Goal: Task Accomplishment & Management: Manage account settings

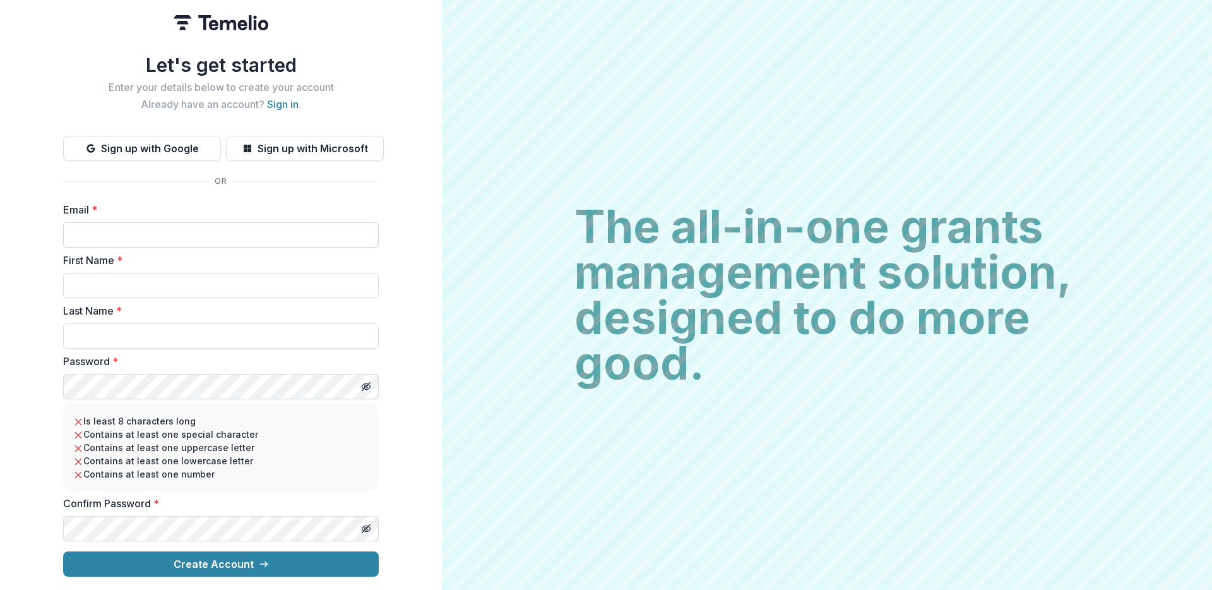
click at [109, 230] on input "Email *" at bounding box center [221, 234] width 316 height 25
type input "**********"
type input "****"
type input "******"
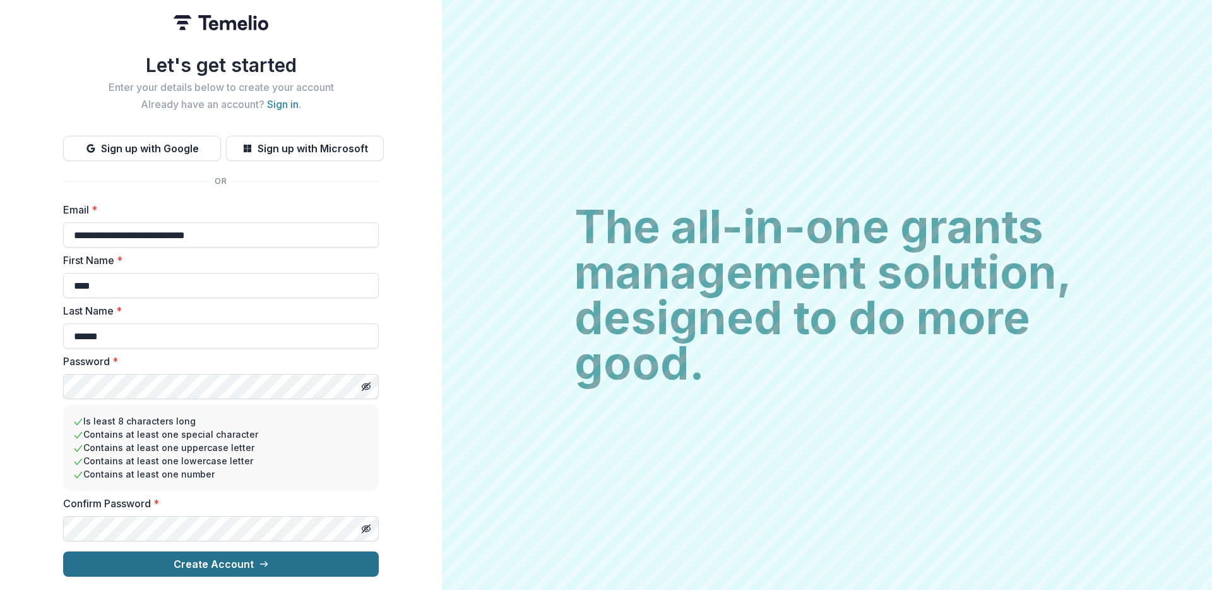
click at [207, 566] on button "Create Account" at bounding box center [221, 563] width 316 height 25
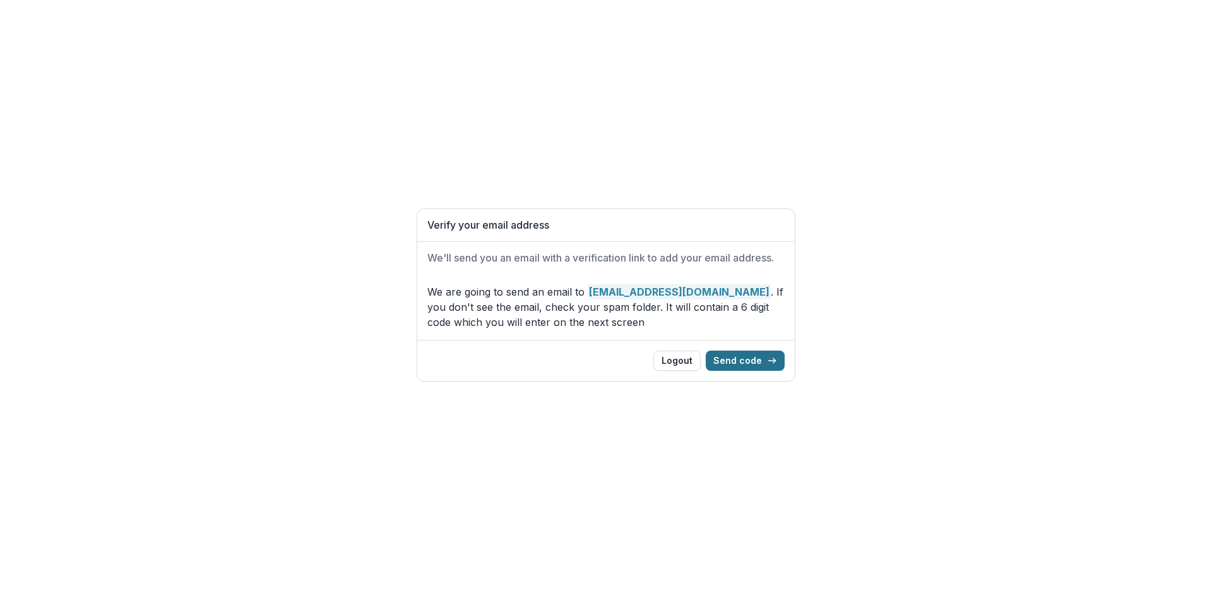
click at [764, 362] on button "Send code" at bounding box center [745, 360] width 79 height 20
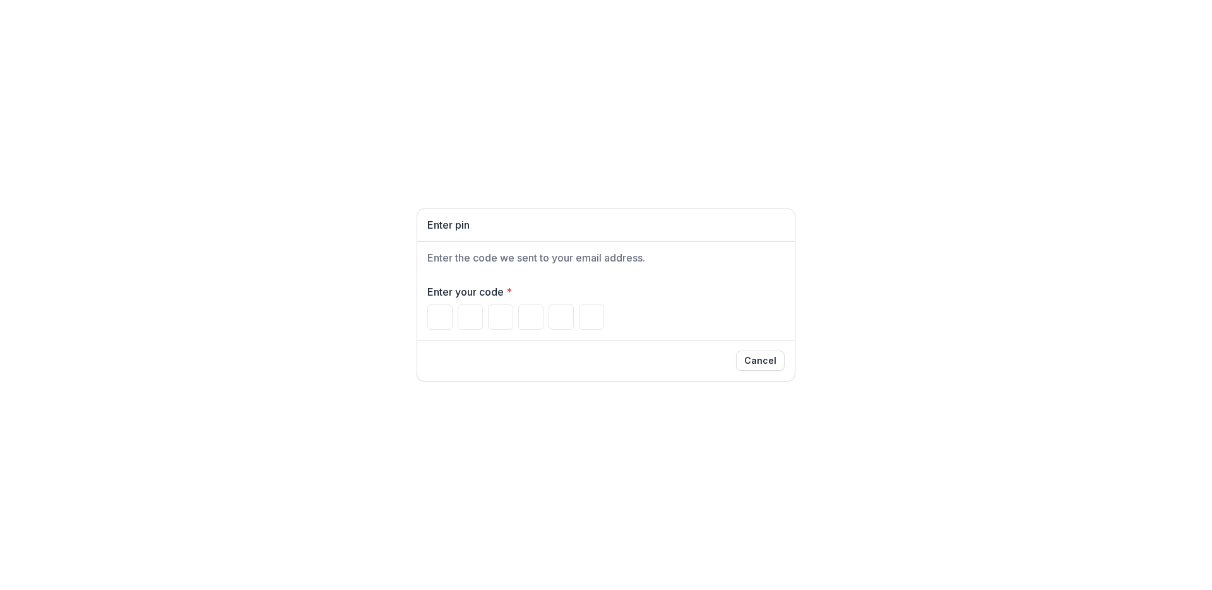
type input "*"
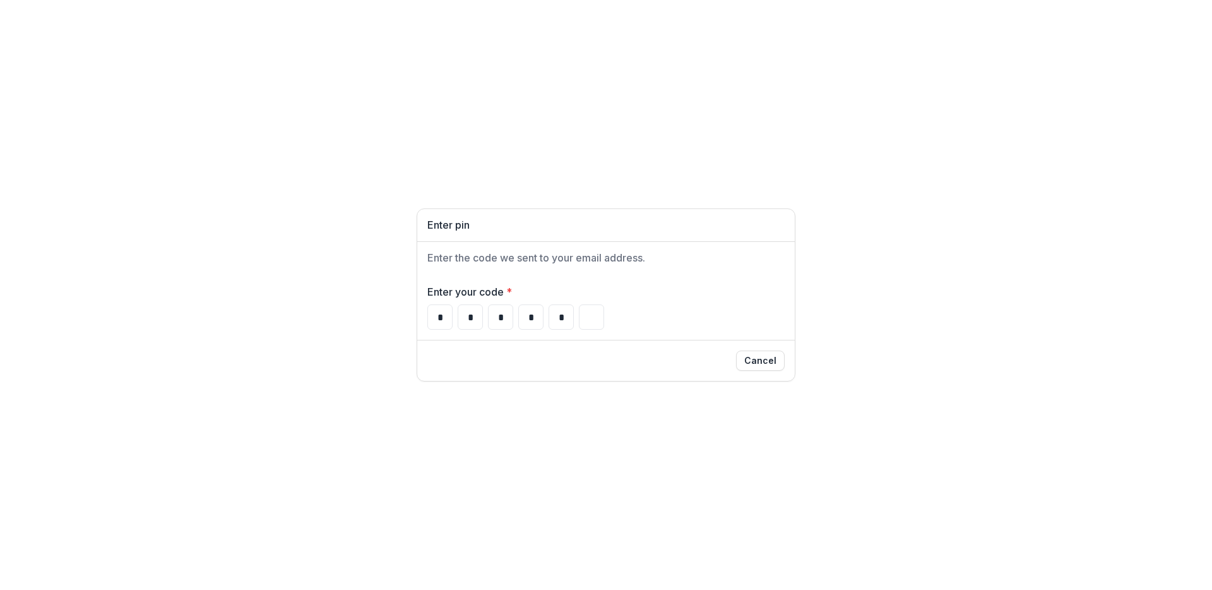
type input "*"
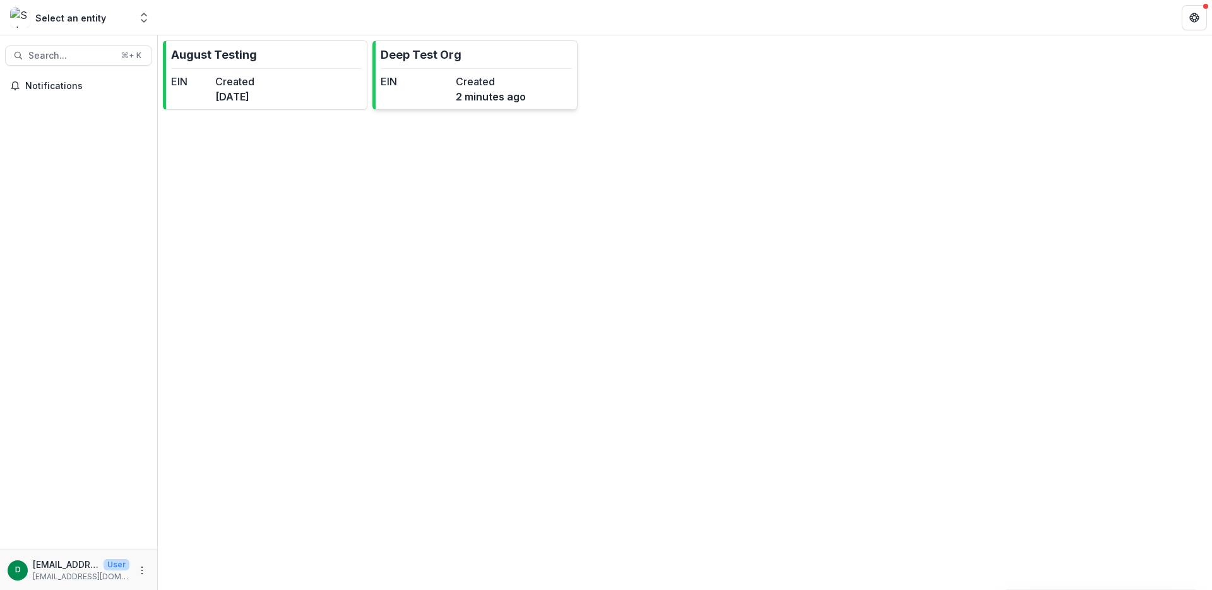
click at [521, 65] on link "Deep Test Org EIN Created 2 minutes ago" at bounding box center [474, 74] width 205 height 69
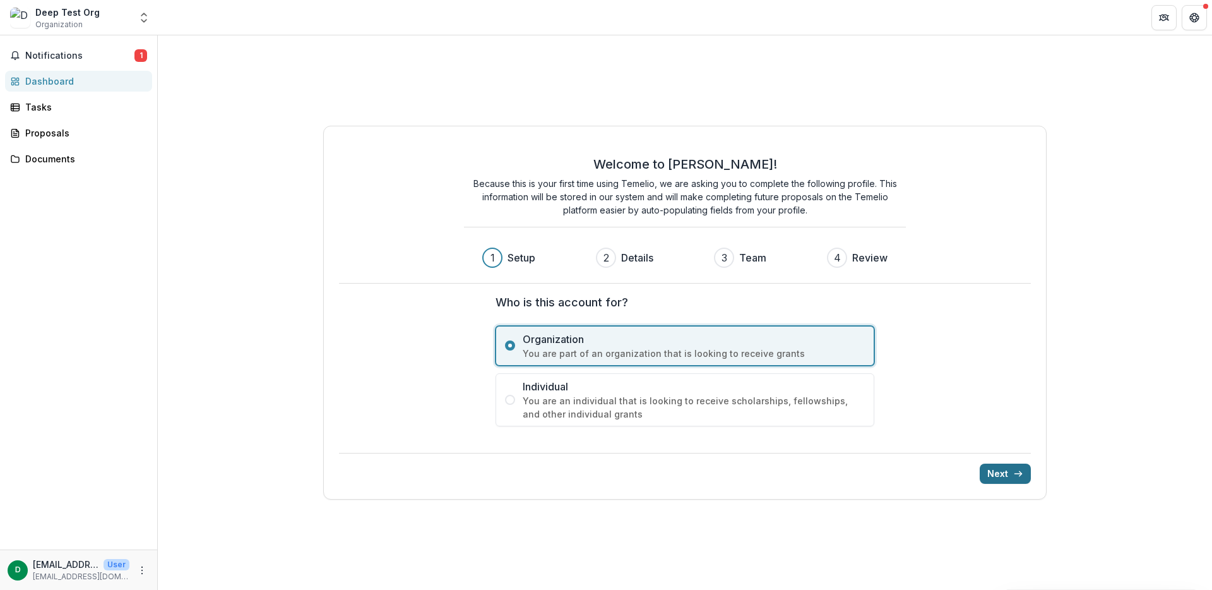
click at [1013, 469] on icon "submit" at bounding box center [1018, 473] width 10 height 10
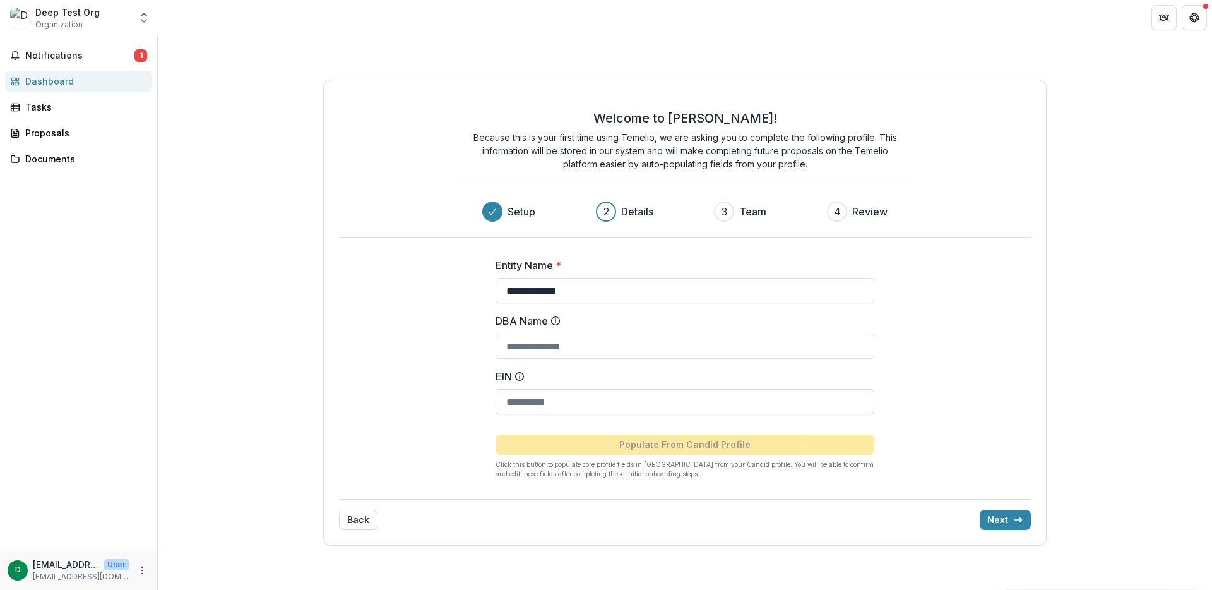
click at [578, 400] on input "EIN" at bounding box center [685, 401] width 379 height 25
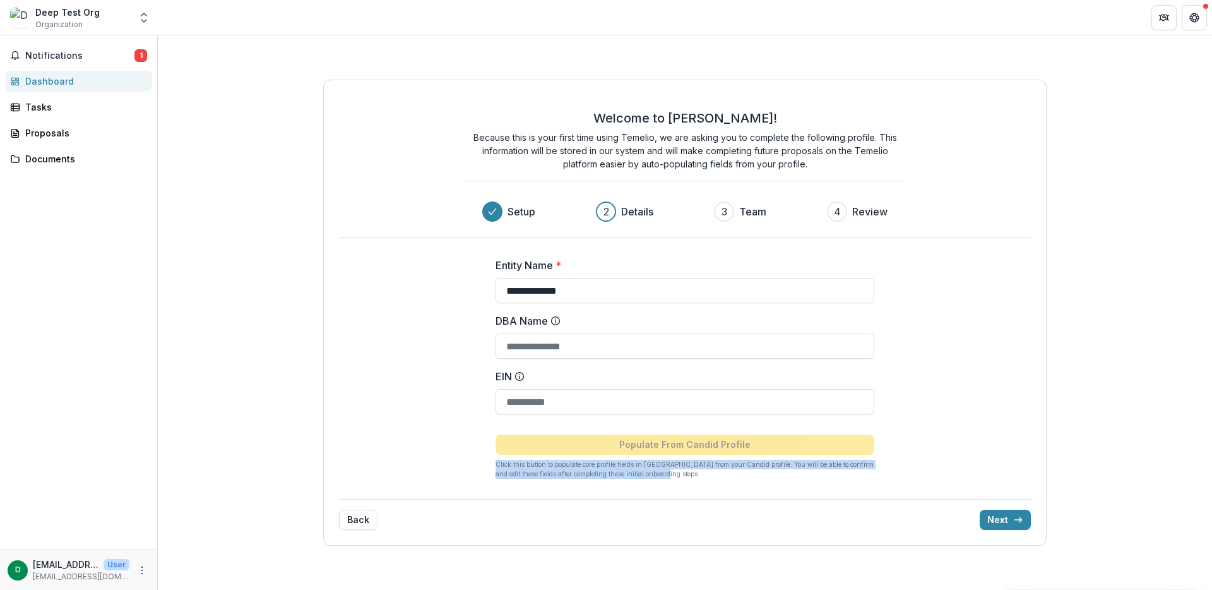
drag, startPoint x: 660, startPoint y: 474, endPoint x: 490, endPoint y: 466, distance: 170.0
click at [490, 466] on div "**********" at bounding box center [684, 362] width 505 height 251
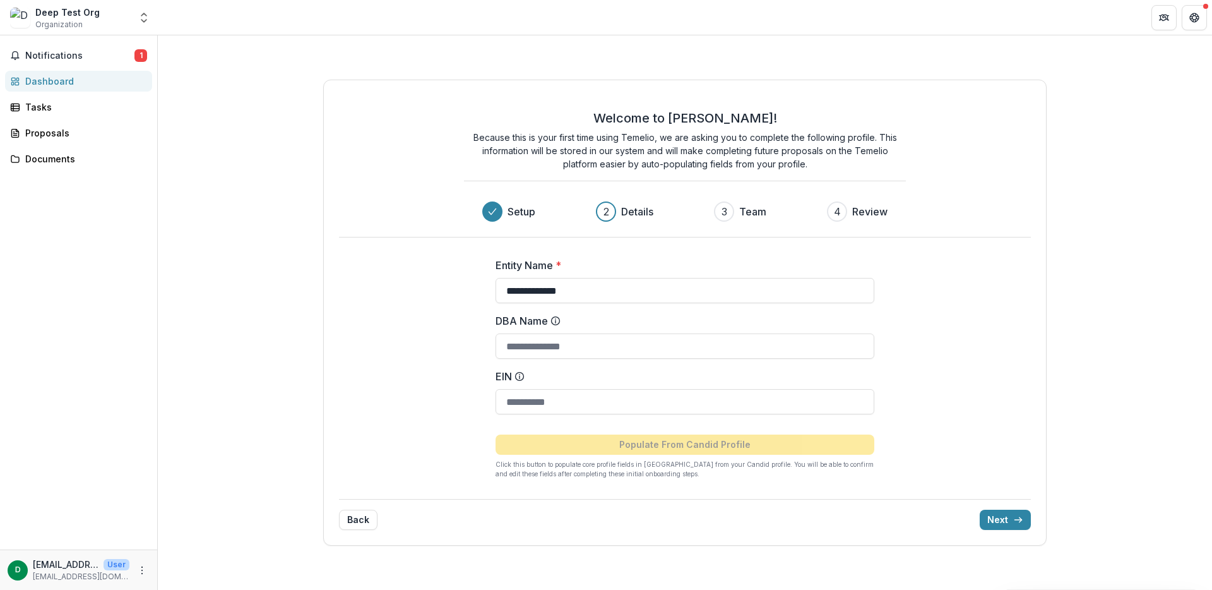
click at [935, 381] on div "**********" at bounding box center [684, 362] width 505 height 251
click at [998, 520] on button "Next" at bounding box center [1005, 519] width 51 height 20
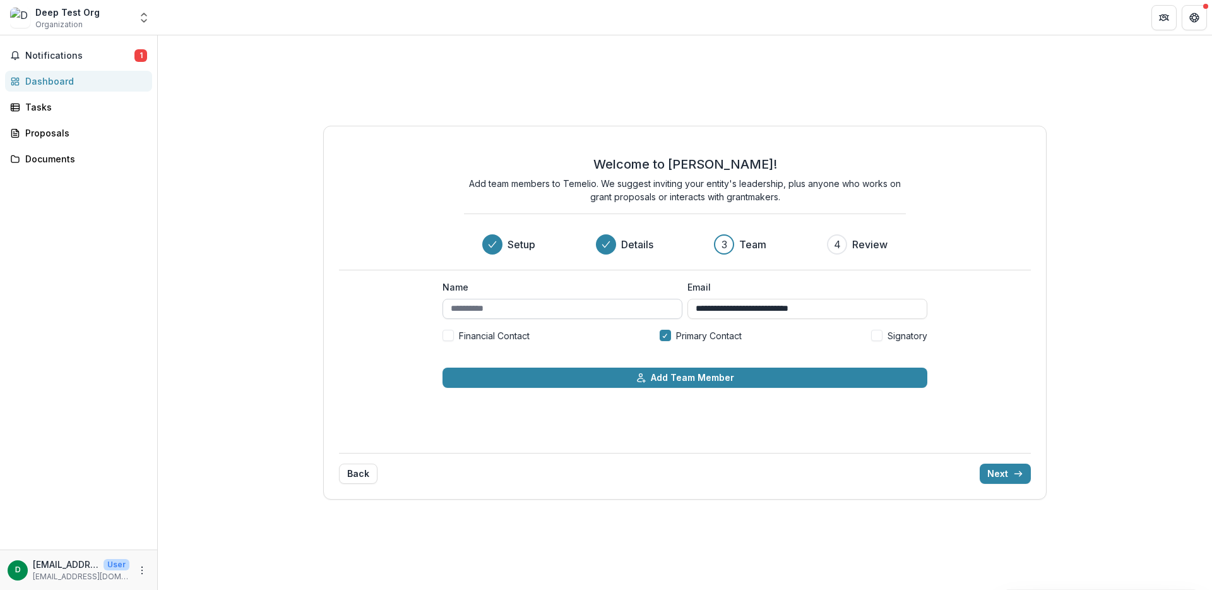
click at [620, 314] on input "Name" at bounding box center [562, 309] width 240 height 20
type input "*"
type input "**********"
click at [1062, 304] on div "**********" at bounding box center [685, 312] width 1054 height 554
click at [1006, 472] on button "Next" at bounding box center [1005, 473] width 51 height 20
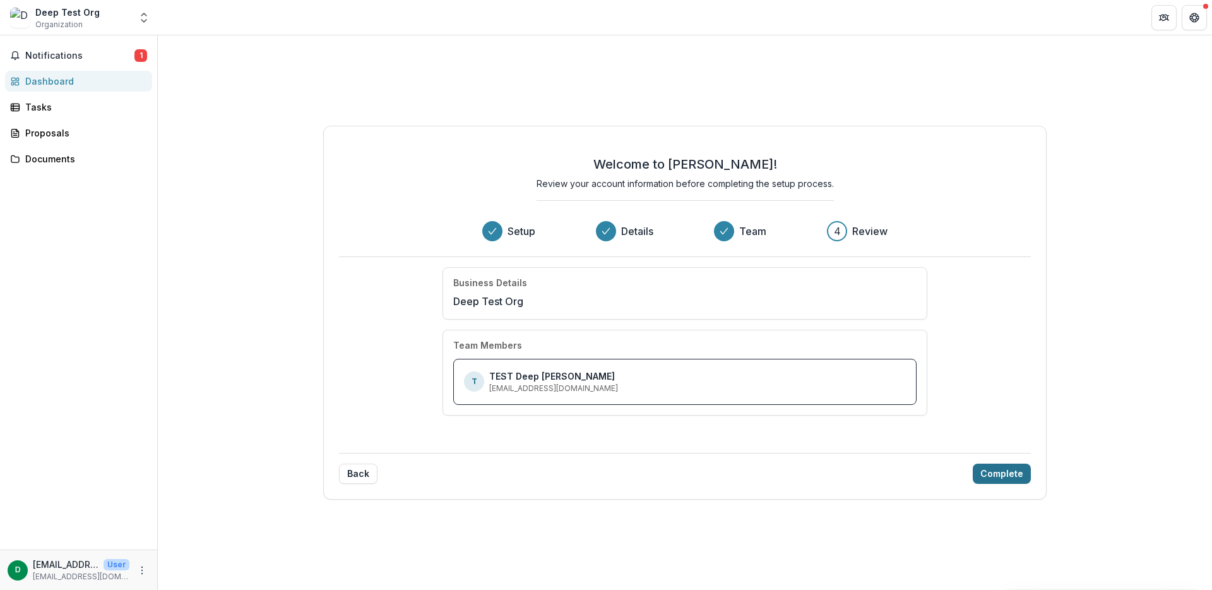
click at [998, 475] on button "Complete" at bounding box center [1002, 473] width 58 height 20
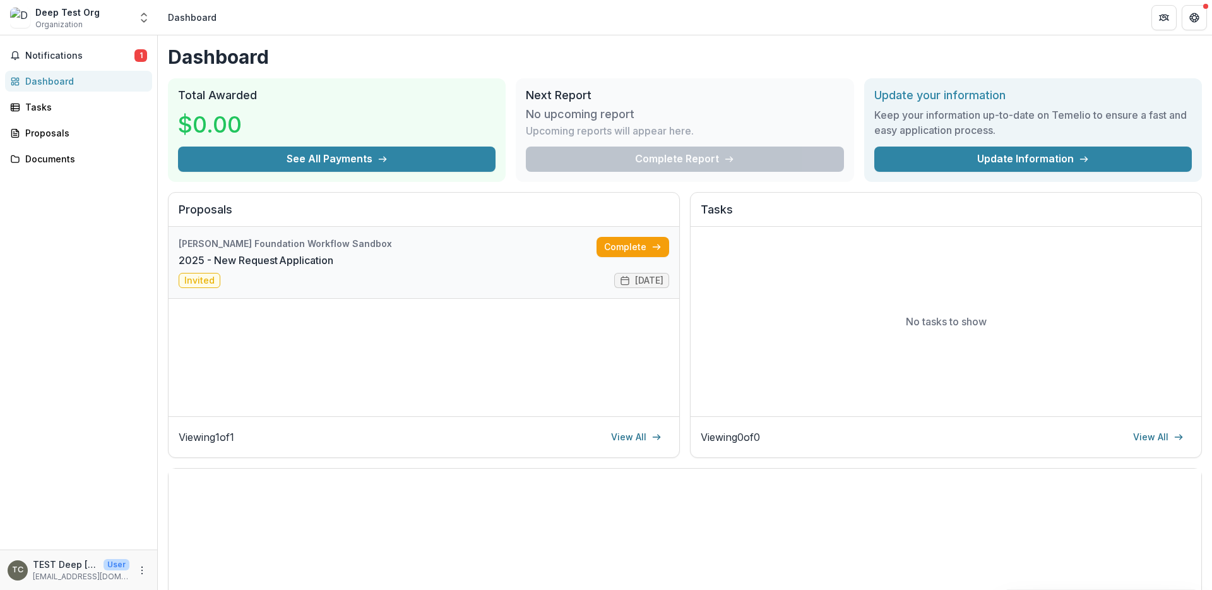
click at [282, 268] on link "2025 - New Request Application" at bounding box center [256, 259] width 155 height 15
click at [623, 247] on link "Complete" at bounding box center [633, 247] width 73 height 20
click at [1026, 156] on link "Update Information" at bounding box center [1033, 158] width 318 height 25
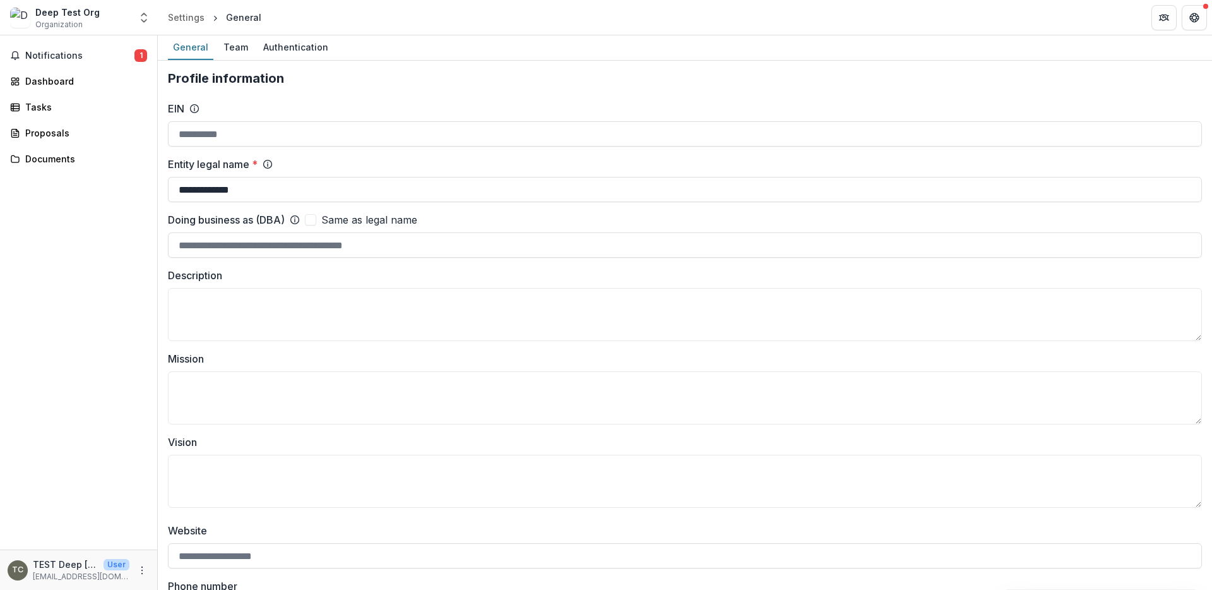
click at [315, 220] on span at bounding box center [310, 219] width 11 height 11
type input "**********"
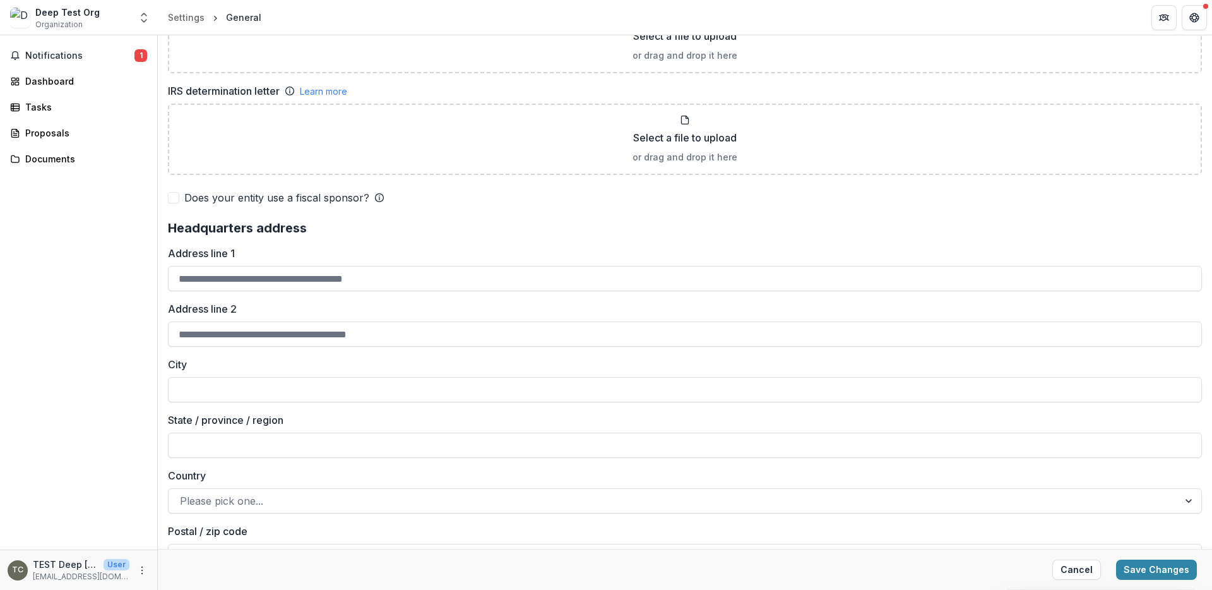
scroll to position [913, 0]
click at [176, 195] on span at bounding box center [173, 195] width 11 height 11
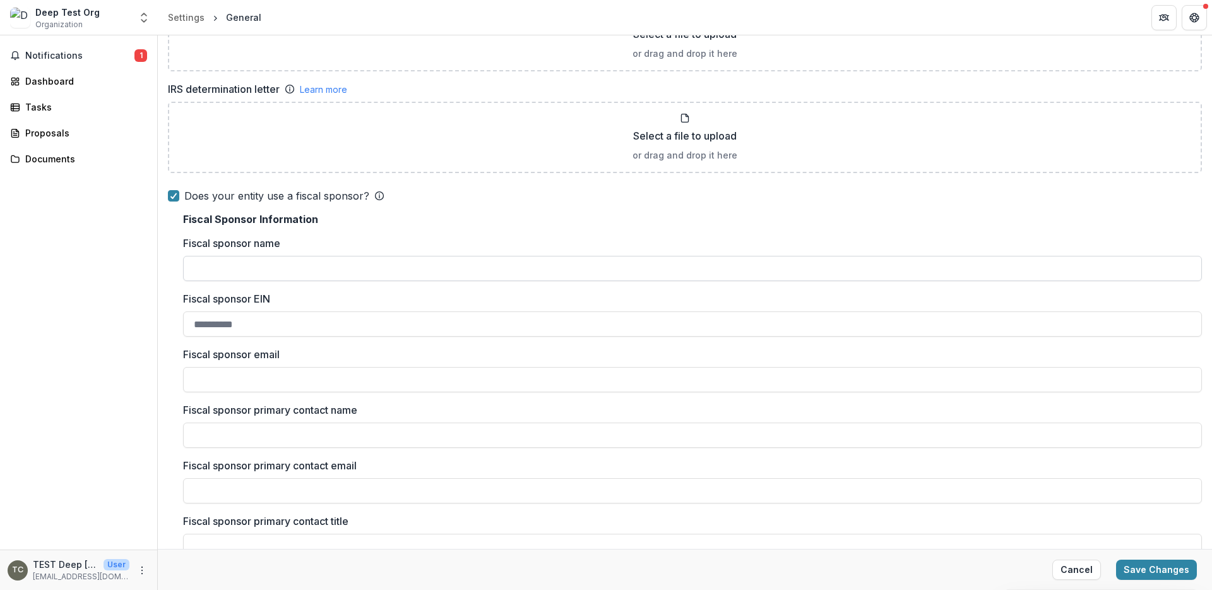
click at [253, 264] on input "Fiscal sponsor name" at bounding box center [692, 268] width 1019 height 25
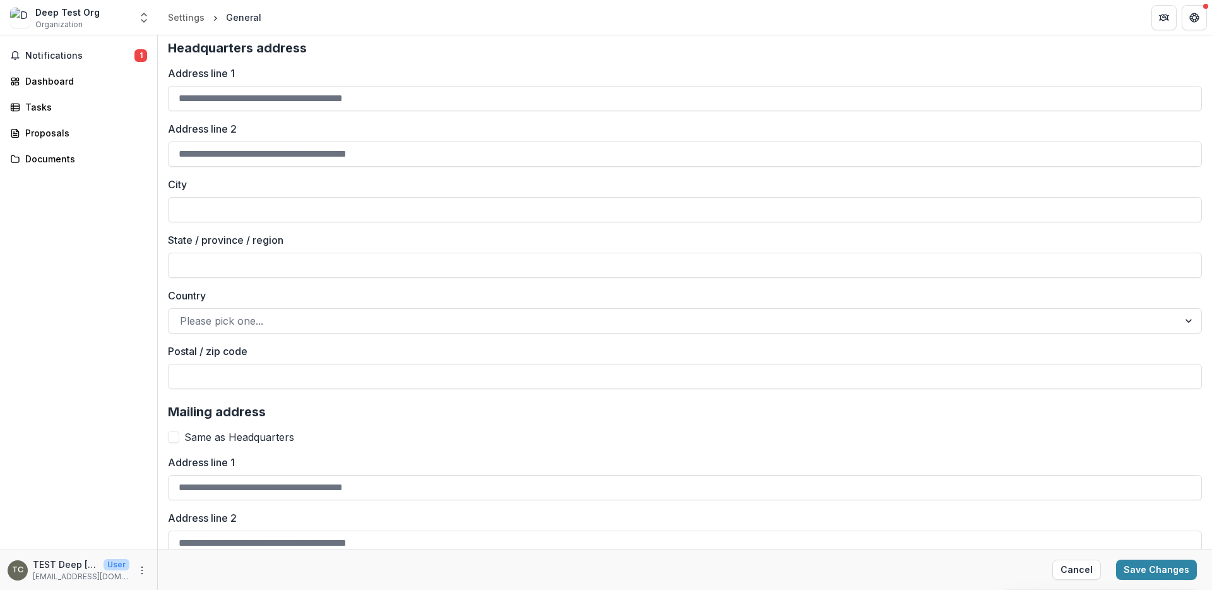
scroll to position [1802, 0]
click at [177, 434] on span at bounding box center [173, 435] width 11 height 11
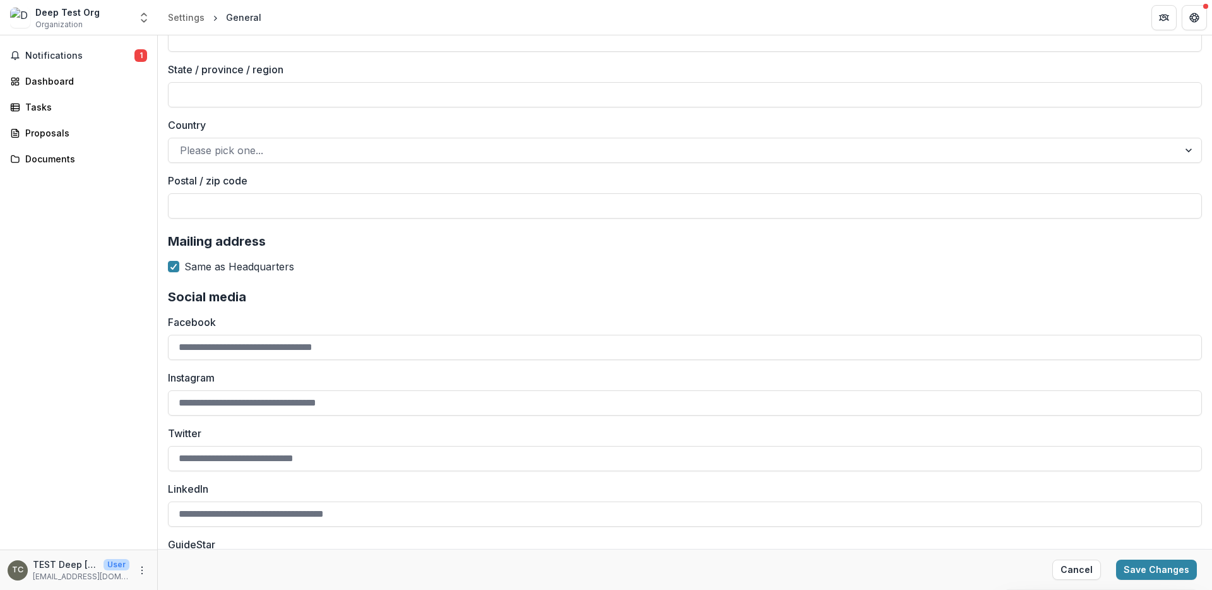
scroll to position [2014, 0]
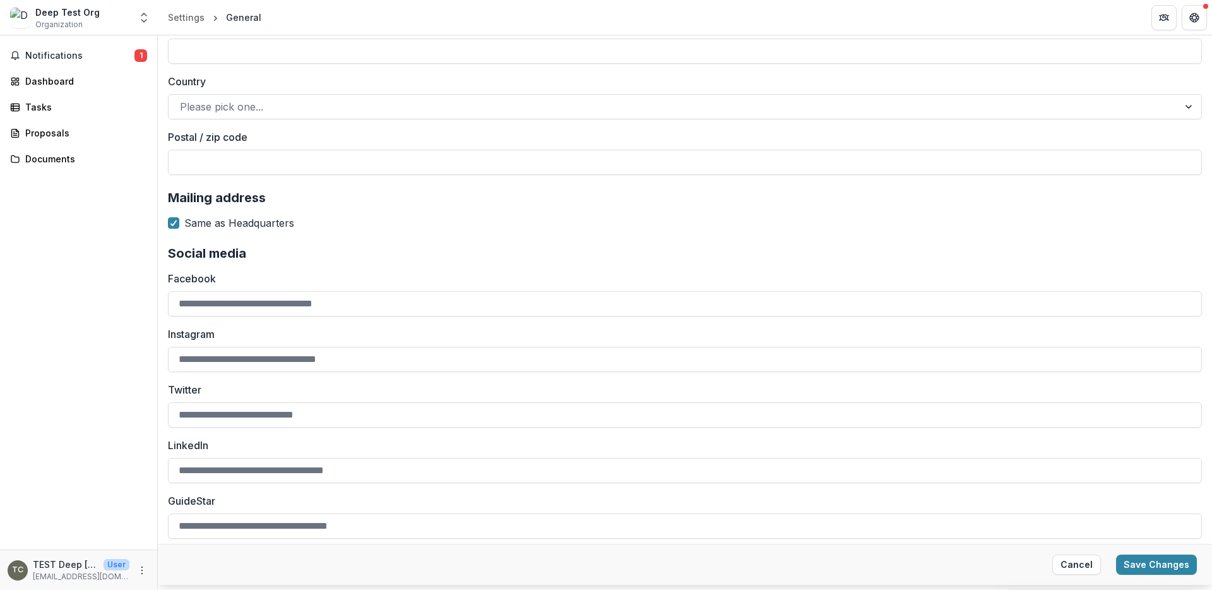
click at [456, 442] on label "LinkedIn" at bounding box center [681, 444] width 1026 height 15
click at [456, 458] on input "LinkedIn" at bounding box center [685, 470] width 1034 height 25
click at [862, 501] on label "GuideStar" at bounding box center [681, 500] width 1026 height 15
click at [862, 513] on input "GuideStar" at bounding box center [685, 525] width 1034 height 25
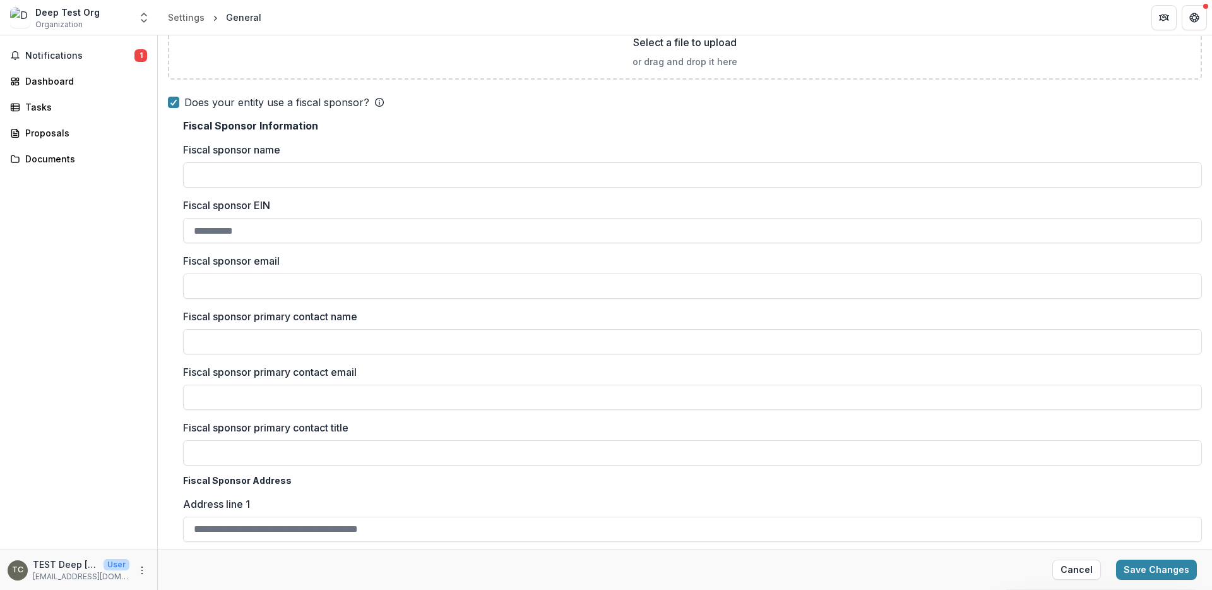
scroll to position [975, 0]
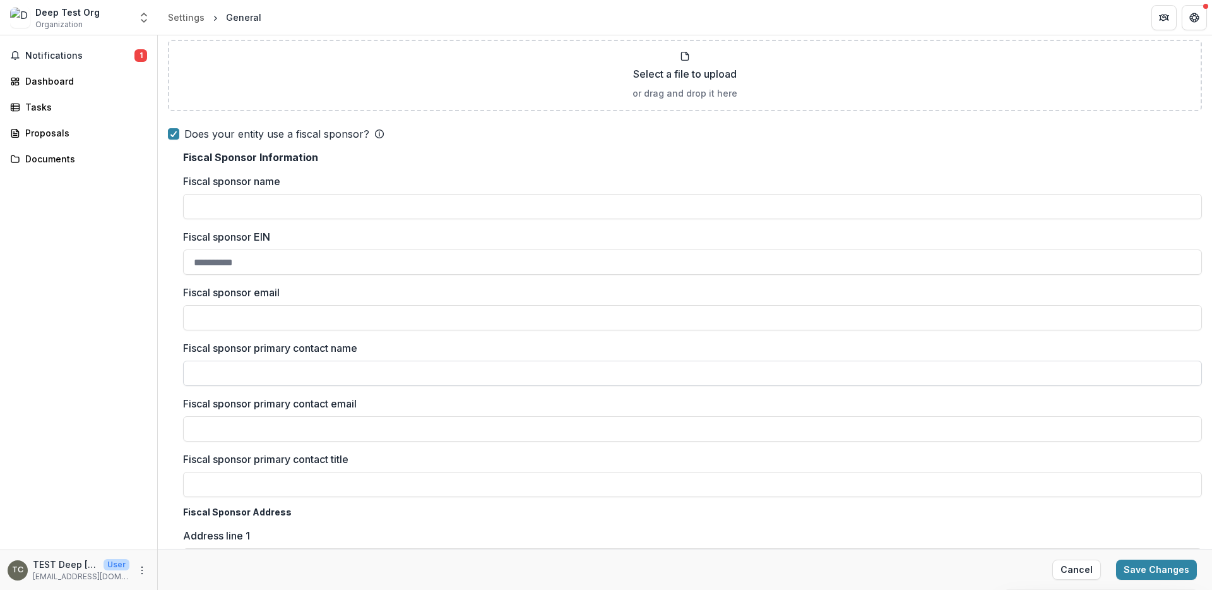
click at [233, 365] on input "Fiscal sponsor primary contact name" at bounding box center [692, 372] width 1019 height 25
click at [364, 459] on label "Fiscal sponsor primary contact title" at bounding box center [688, 458] width 1011 height 15
click at [364, 472] on input "Fiscal sponsor primary contact title" at bounding box center [692, 484] width 1019 height 25
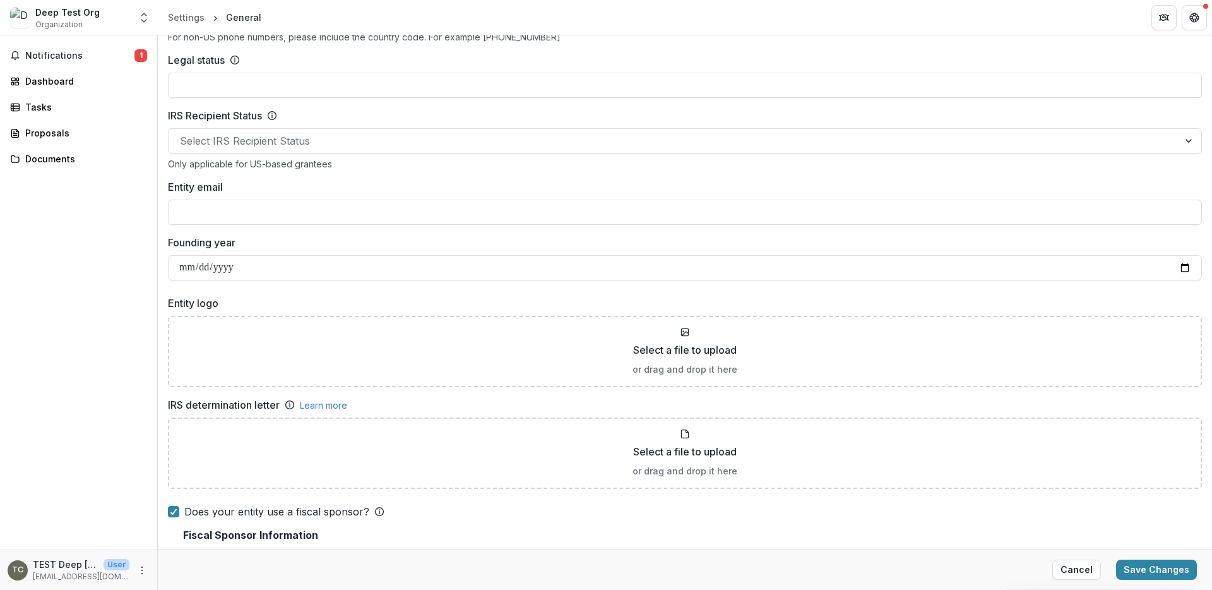
scroll to position [579, 0]
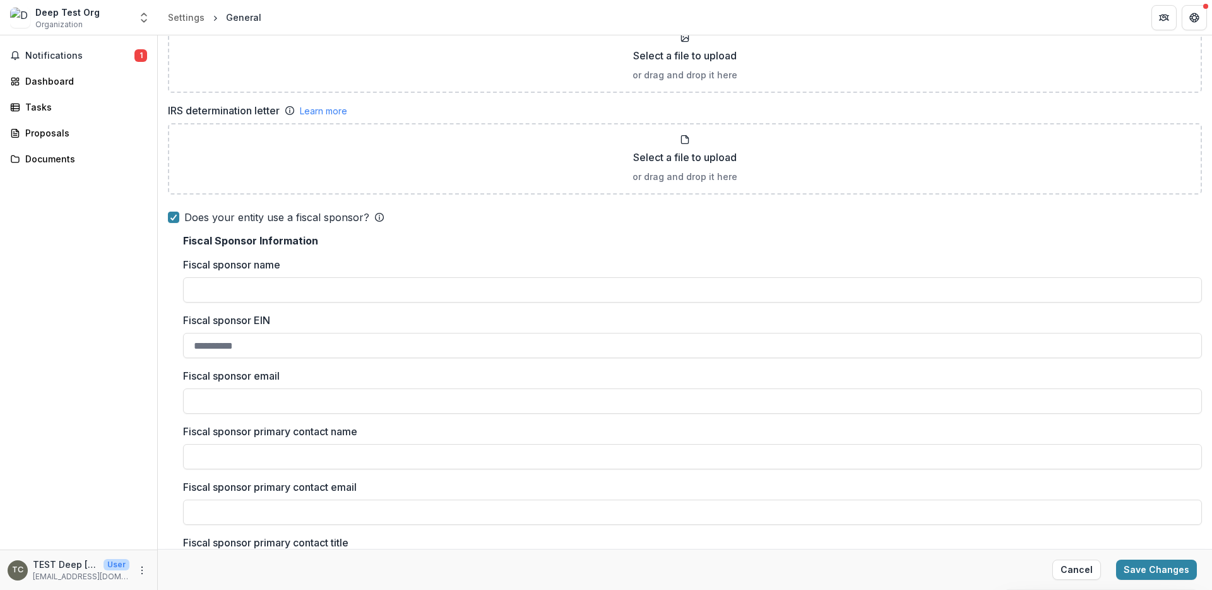
scroll to position [905, 0]
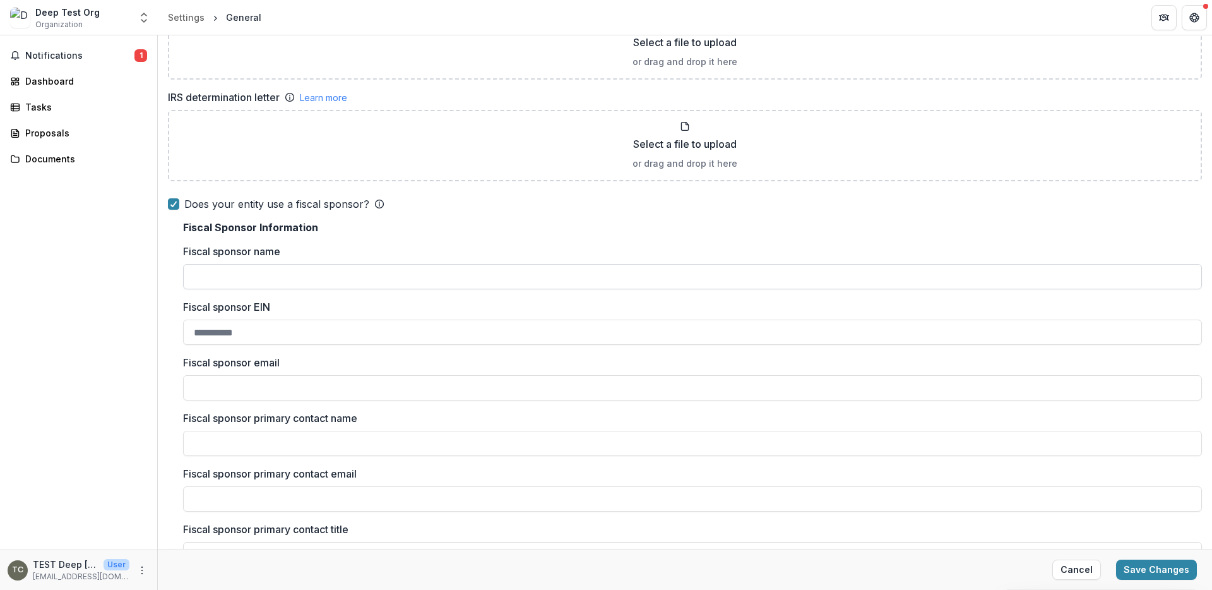
click at [309, 281] on input "Fiscal sponsor name" at bounding box center [692, 276] width 1019 height 25
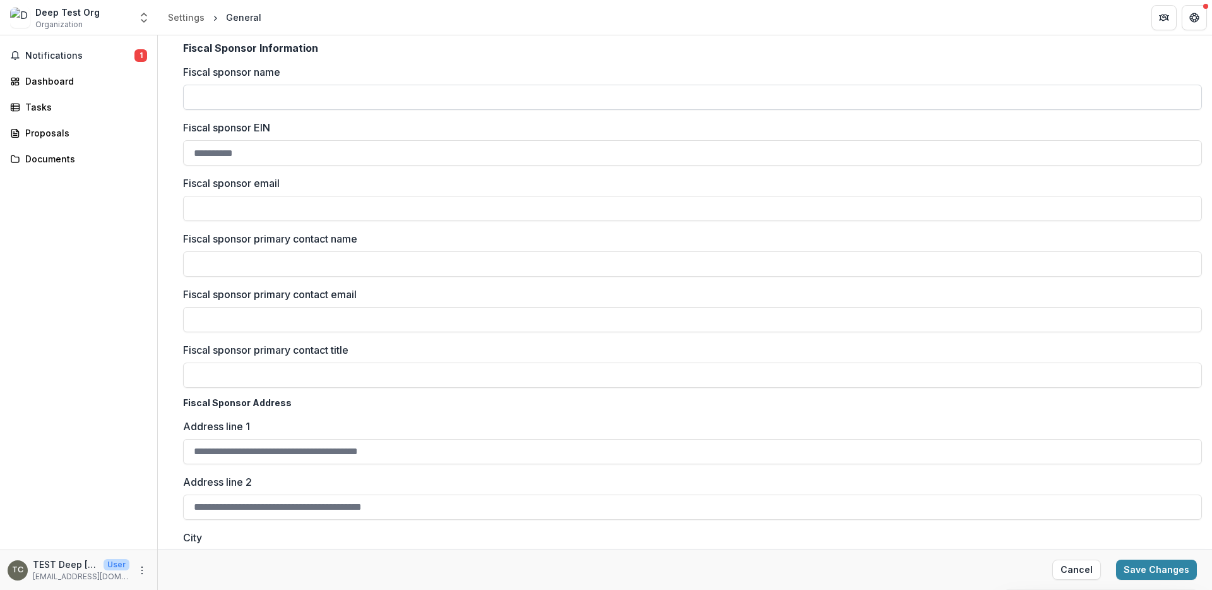
scroll to position [1086, 0]
